Goal: Transaction & Acquisition: Purchase product/service

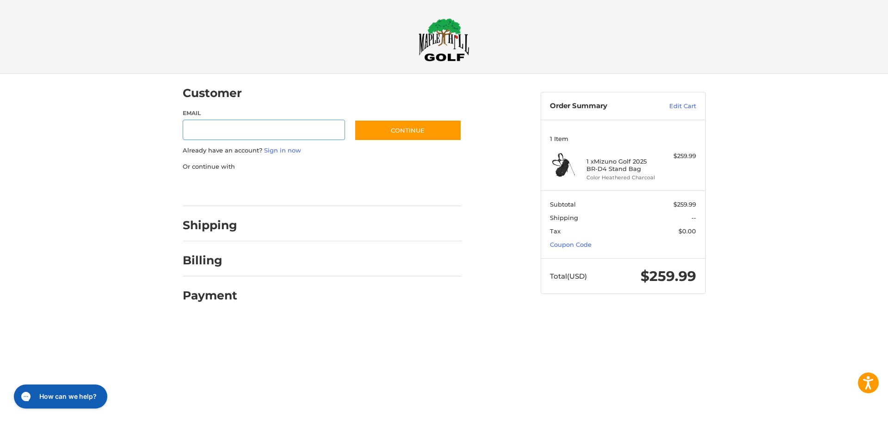
click at [238, 124] on input "Email" at bounding box center [264, 130] width 163 height 21
type input "**********"
click at [399, 130] on button "Continue" at bounding box center [407, 130] width 107 height 21
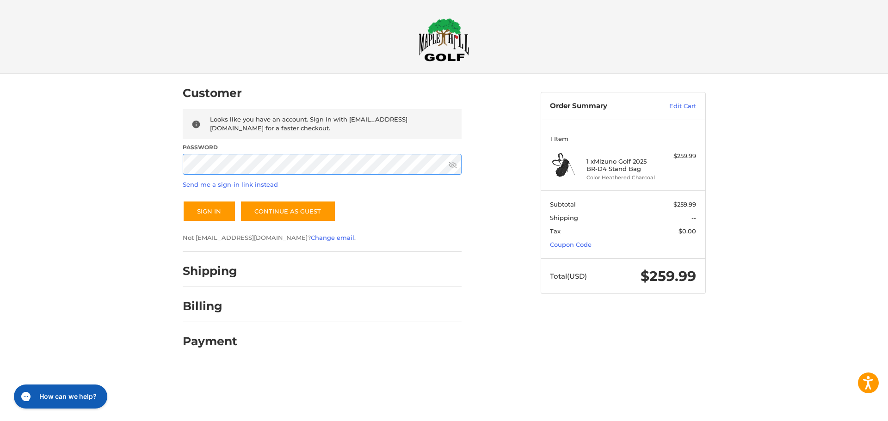
click at [183, 201] on button "Sign In" at bounding box center [209, 211] width 53 height 21
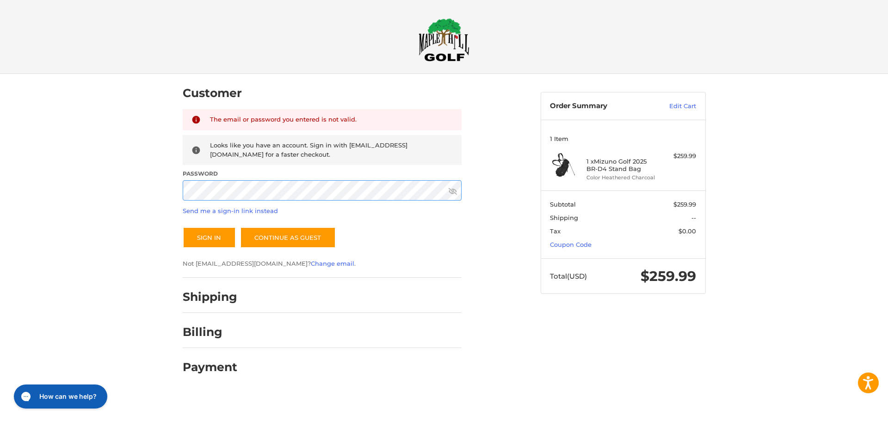
click at [165, 192] on div "Customer Returning Customer The email or password you entered is not valid. Loo…" at bounding box center [444, 233] width 888 height 318
click at [183, 227] on button "Sign In" at bounding box center [209, 237] width 53 height 21
click at [162, 192] on div "Customer Returning Customer The email or password you entered is not valid. Loo…" at bounding box center [444, 233] width 888 height 318
click at [183, 227] on button "Sign In" at bounding box center [209, 237] width 53 height 21
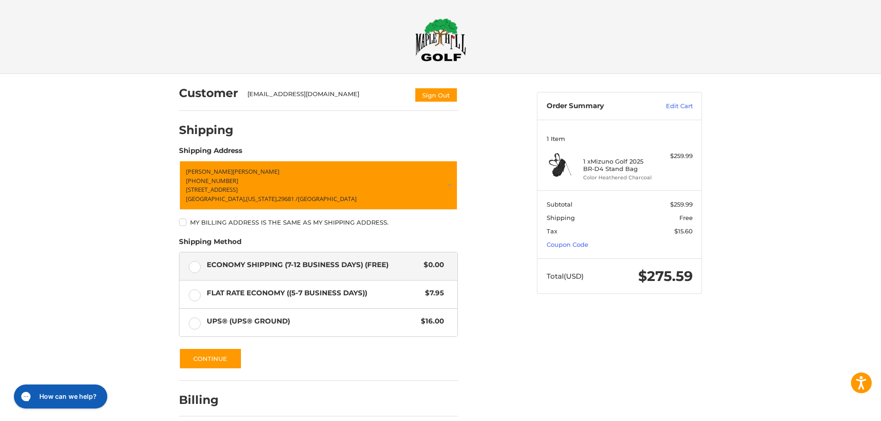
click at [816, 295] on div "Customer [EMAIL_ADDRESS][DOMAIN_NAME] Sign Out Shipping POWERED BY We’ve got yo…" at bounding box center [440, 267] width 881 height 386
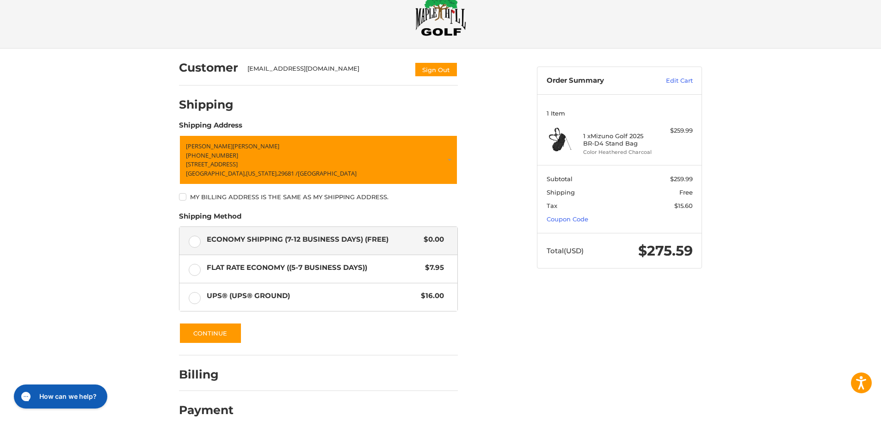
scroll to position [39, 0]
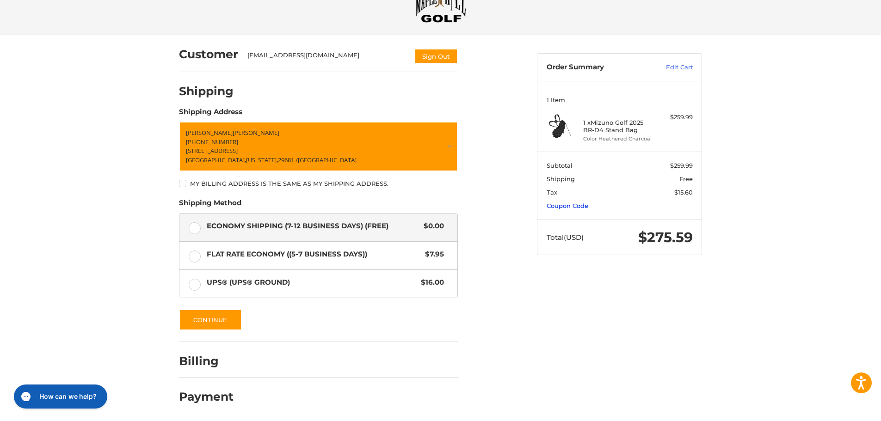
click at [570, 207] on link "Coupon Code" at bounding box center [568, 205] width 42 height 7
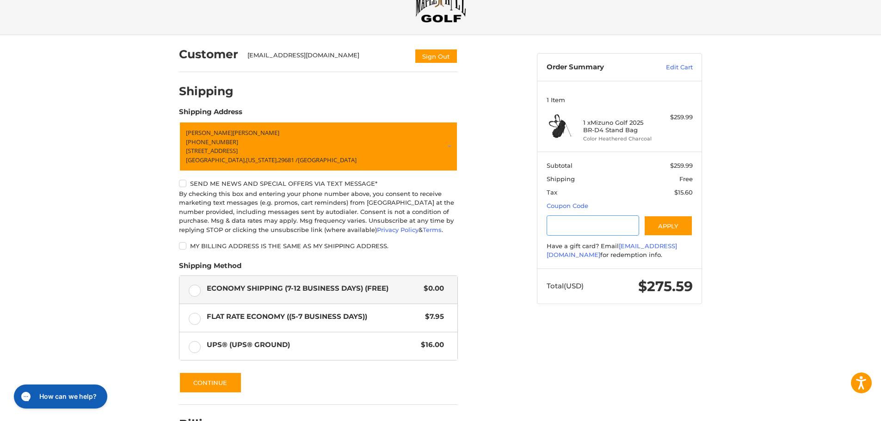
paste input "*********"
type input "*********"
click at [668, 220] on button "Apply" at bounding box center [668, 225] width 49 height 21
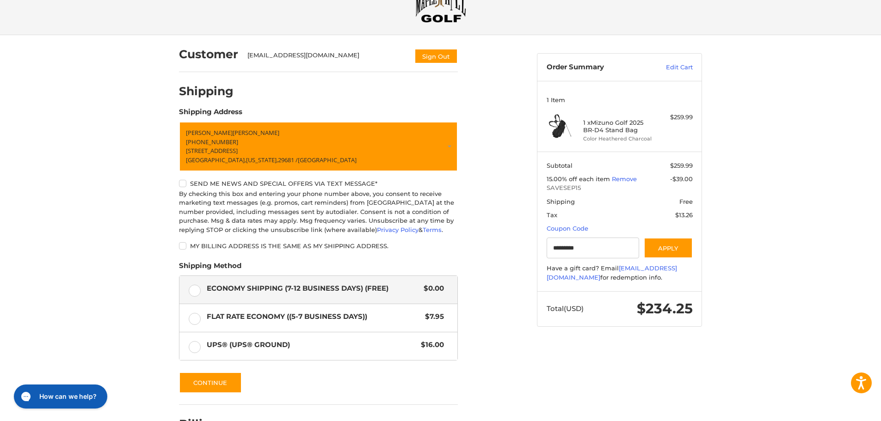
click at [501, 251] on div "Customer [EMAIL_ADDRESS][DOMAIN_NAME] Sign Out Shipping POWERED BY We’ve got yo…" at bounding box center [351, 255] width 358 height 440
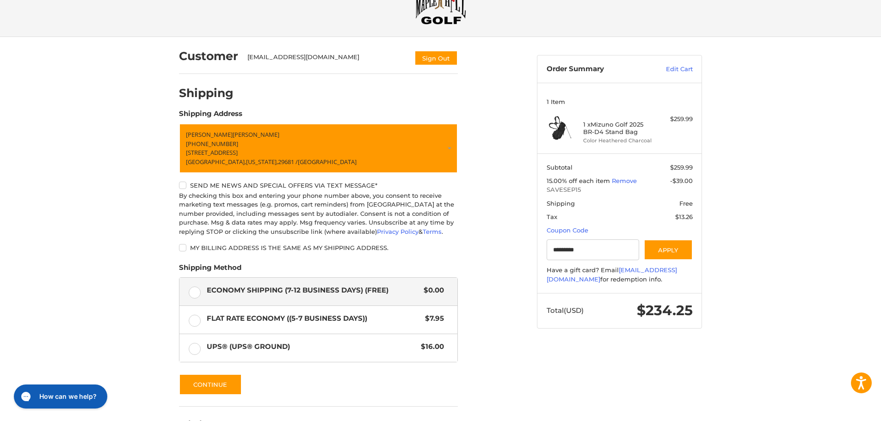
scroll to position [0, 0]
